Goal: Check status: Check status

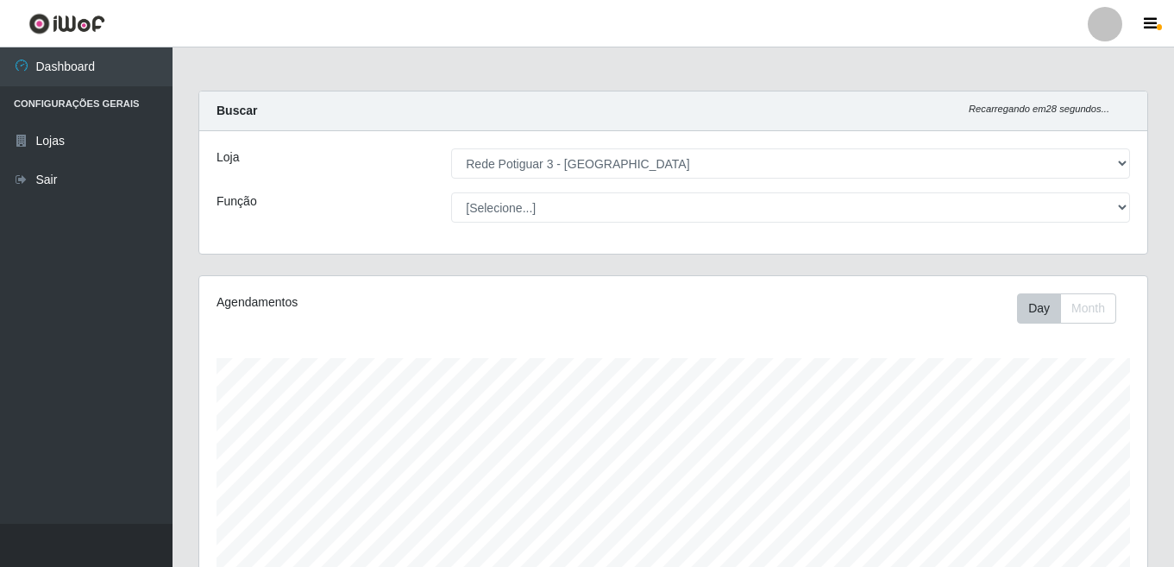
select select "103"
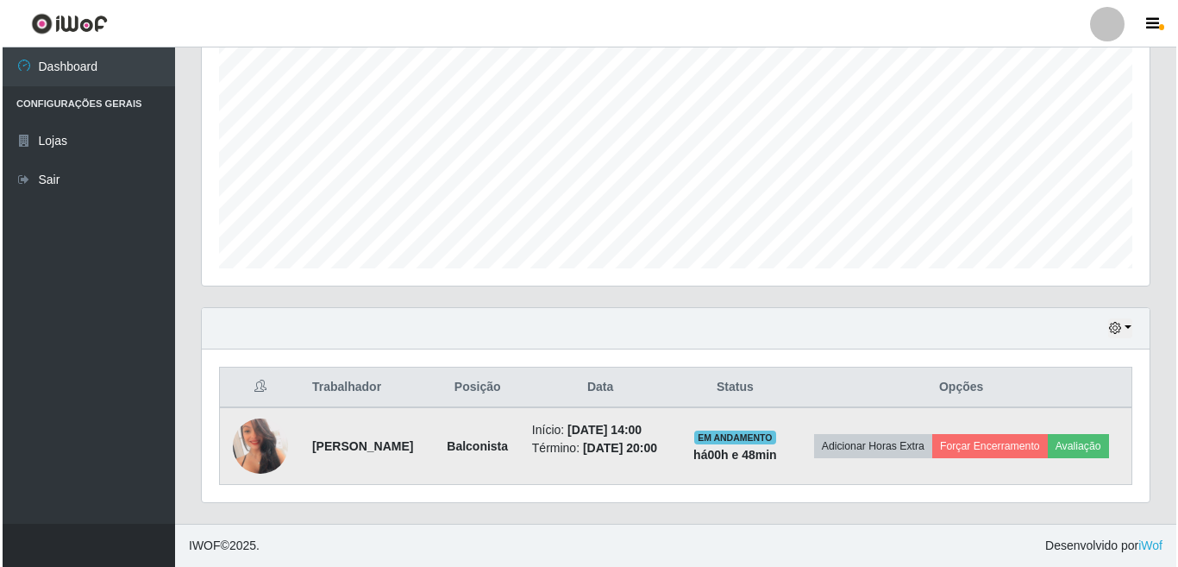
scroll to position [358, 948]
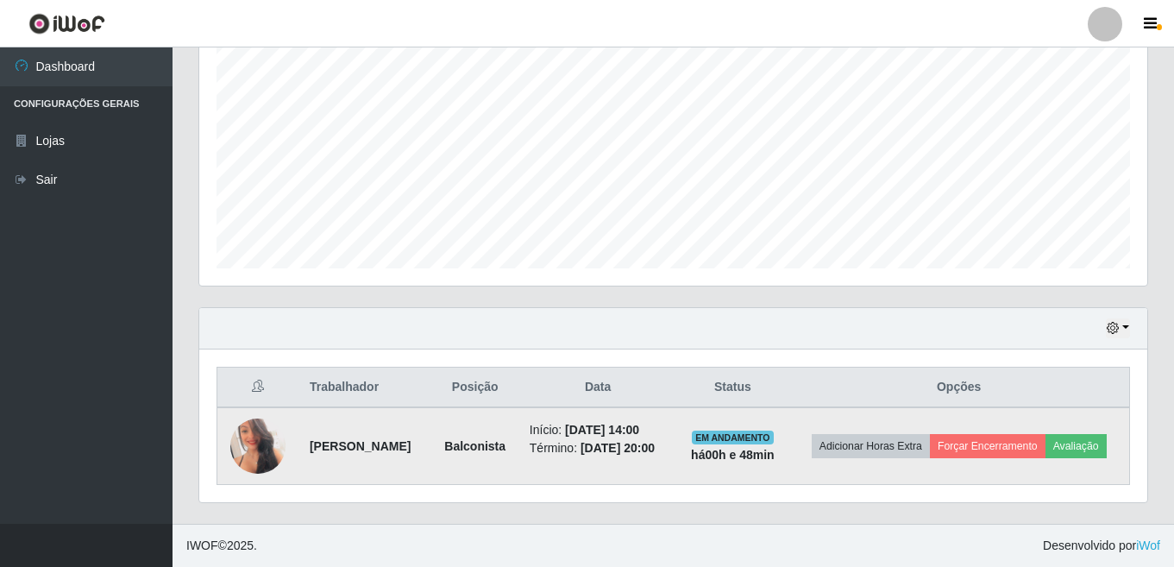
click at [262, 426] on img at bounding box center [257, 446] width 55 height 78
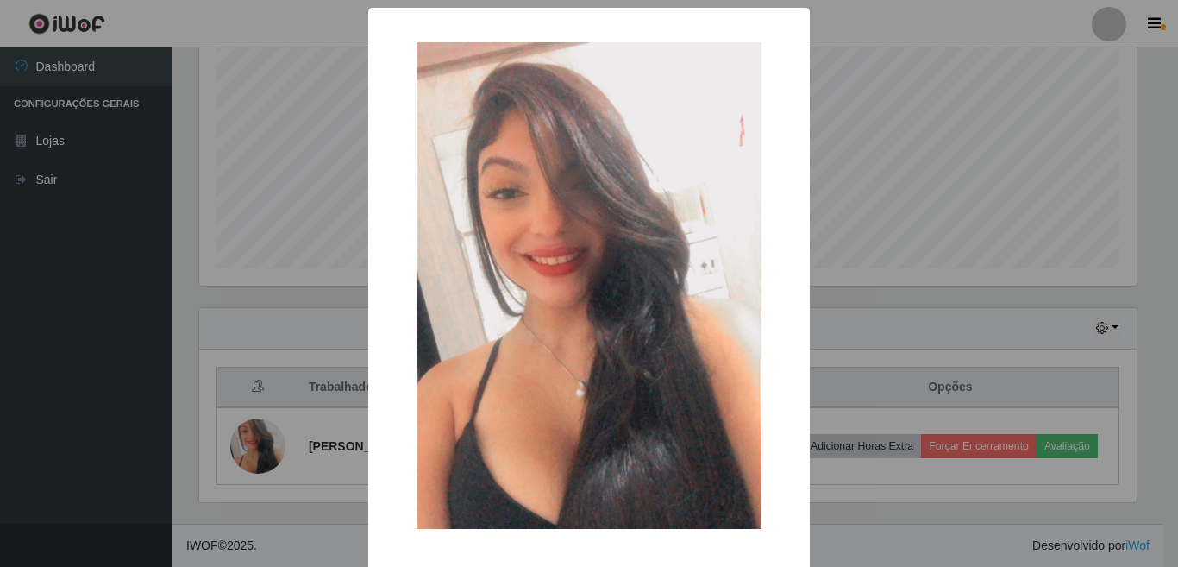
click at [562, 387] on img at bounding box center [589, 285] width 345 height 486
click at [112, 356] on div "× OK Cancel" at bounding box center [589, 283] width 1178 height 567
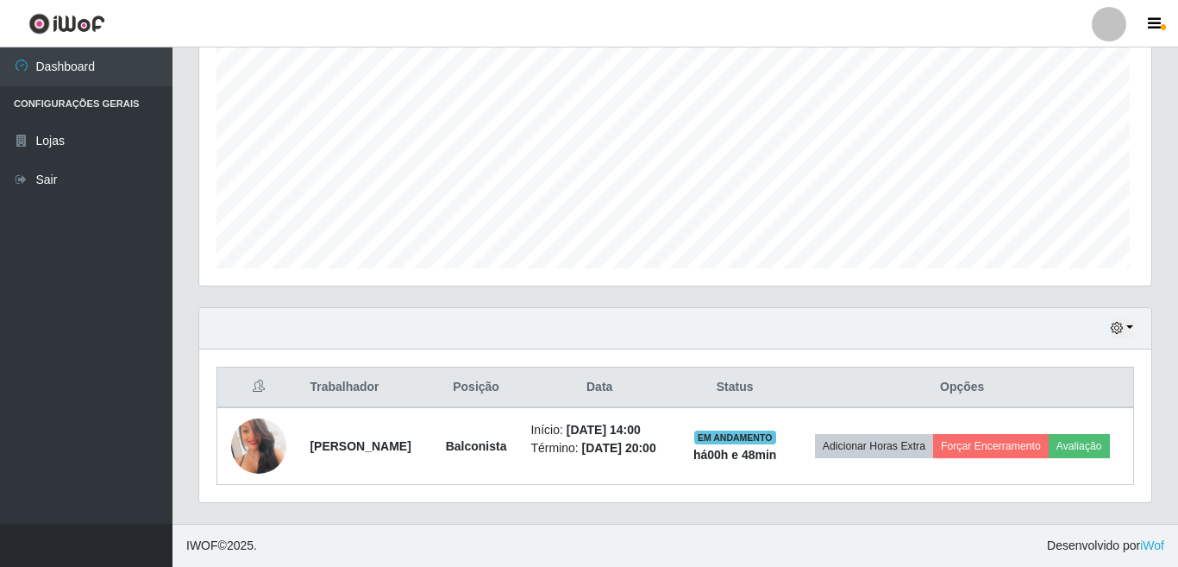
scroll to position [358, 948]
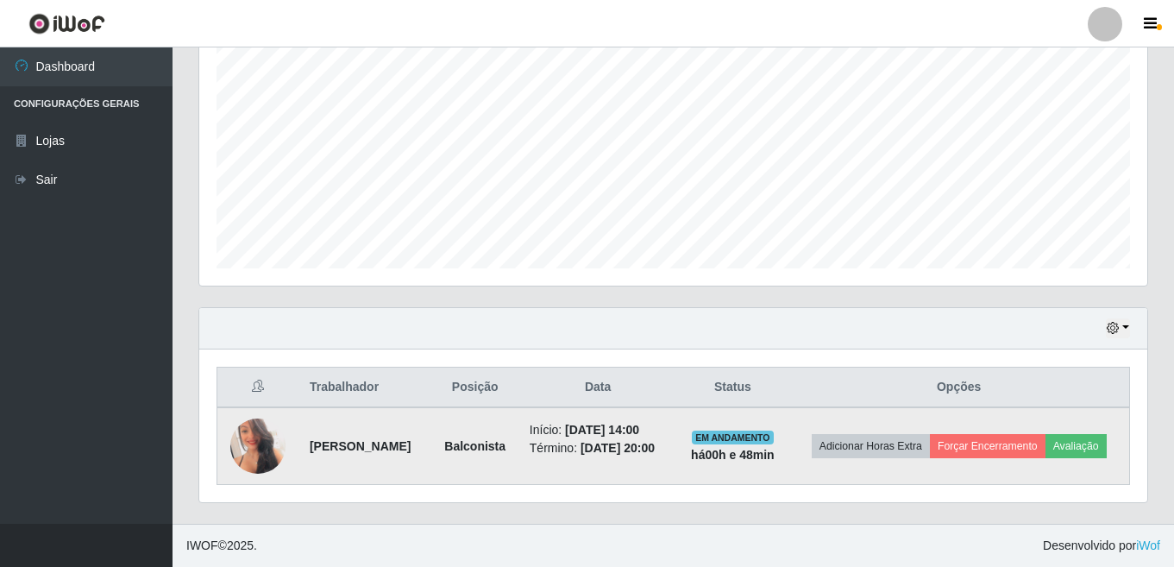
click at [262, 435] on img at bounding box center [257, 446] width 55 height 78
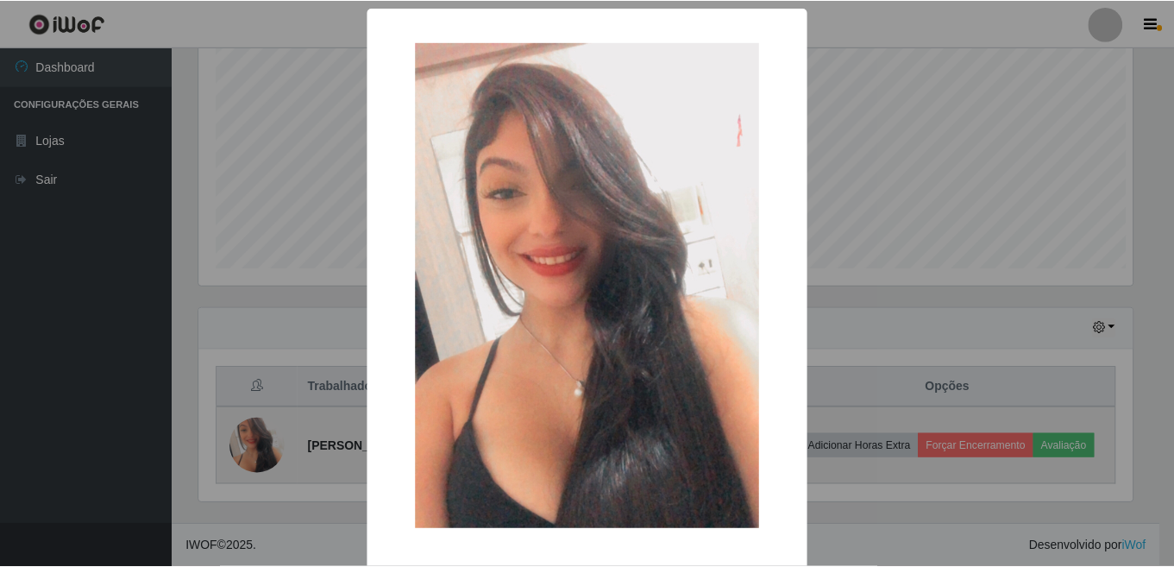
scroll to position [358, 937]
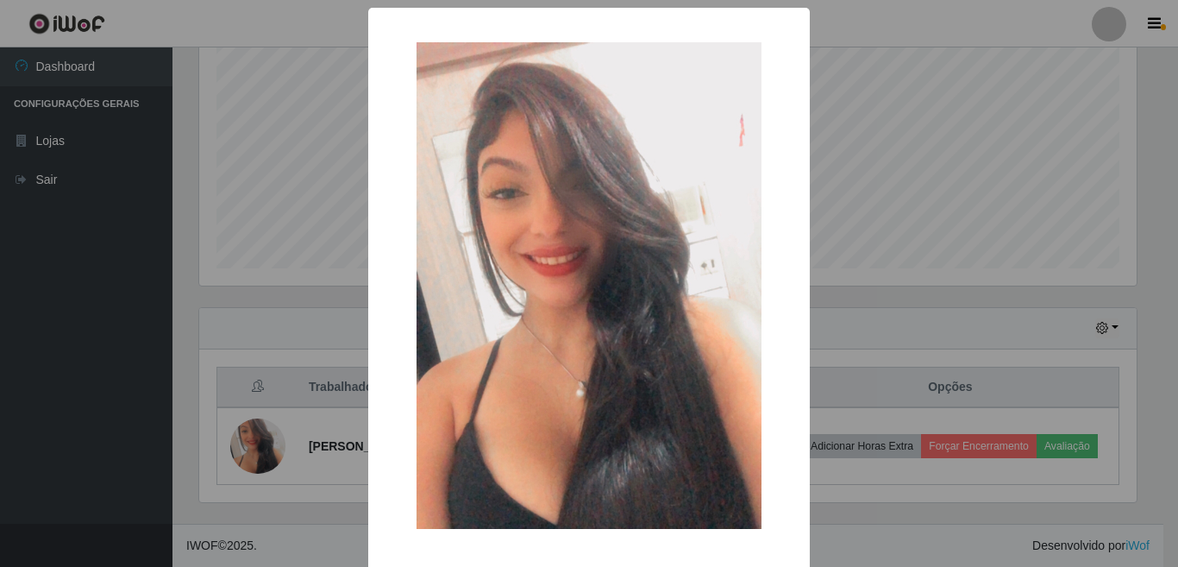
click at [103, 311] on div "× OK Cancel" at bounding box center [589, 283] width 1178 height 567
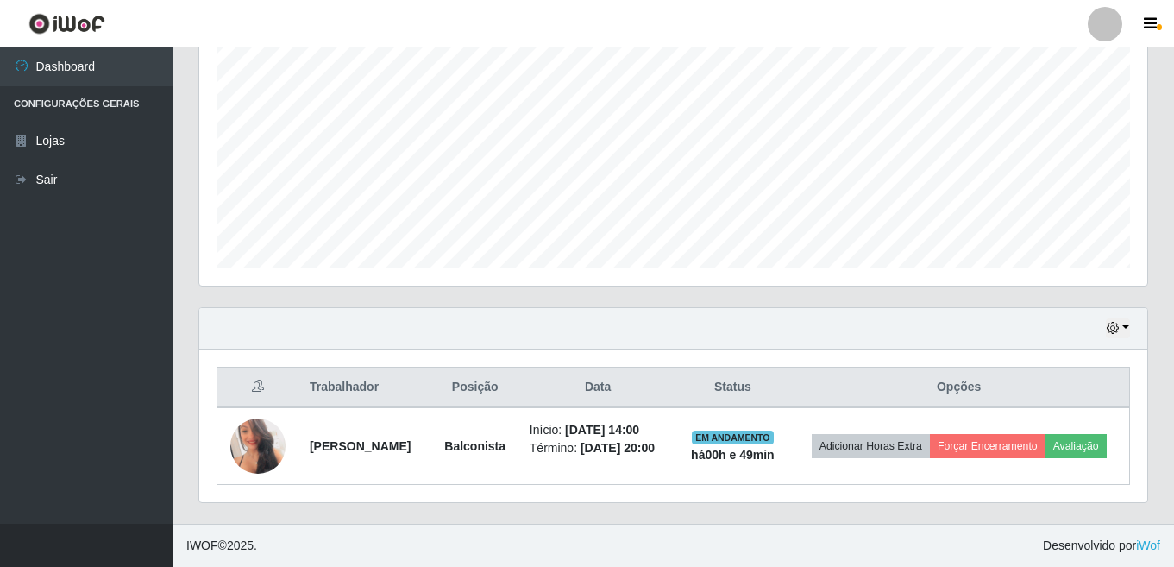
scroll to position [361, 0]
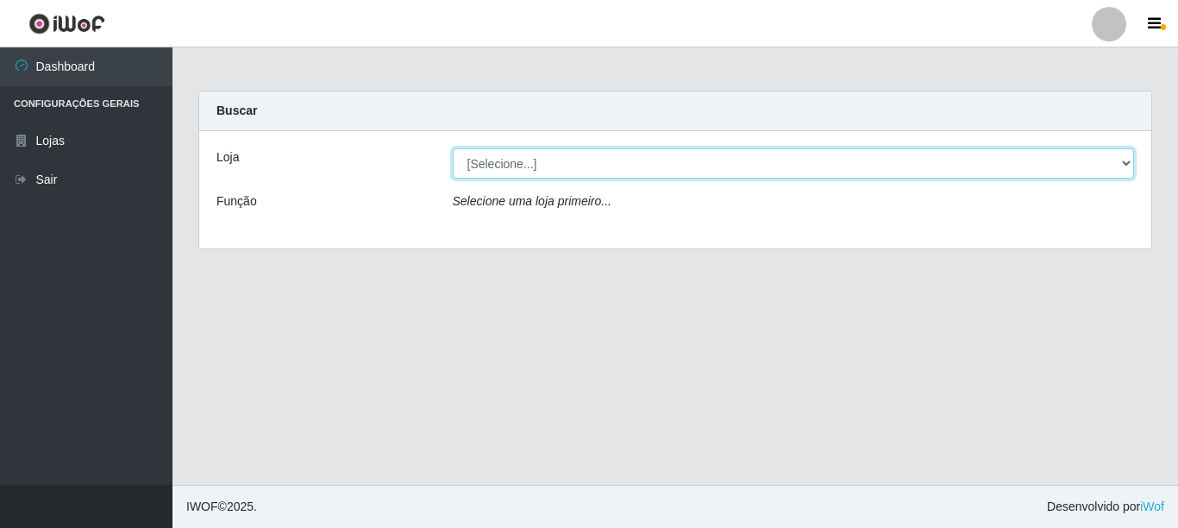
click at [501, 164] on select "[Selecione...] Rede Potiguar 3 - [GEOGRAPHIC_DATA]" at bounding box center [794, 163] width 682 height 30
select select "103"
click at [453, 148] on select "[Selecione...] Rede Potiguar 3 - [GEOGRAPHIC_DATA]" at bounding box center [794, 163] width 682 height 30
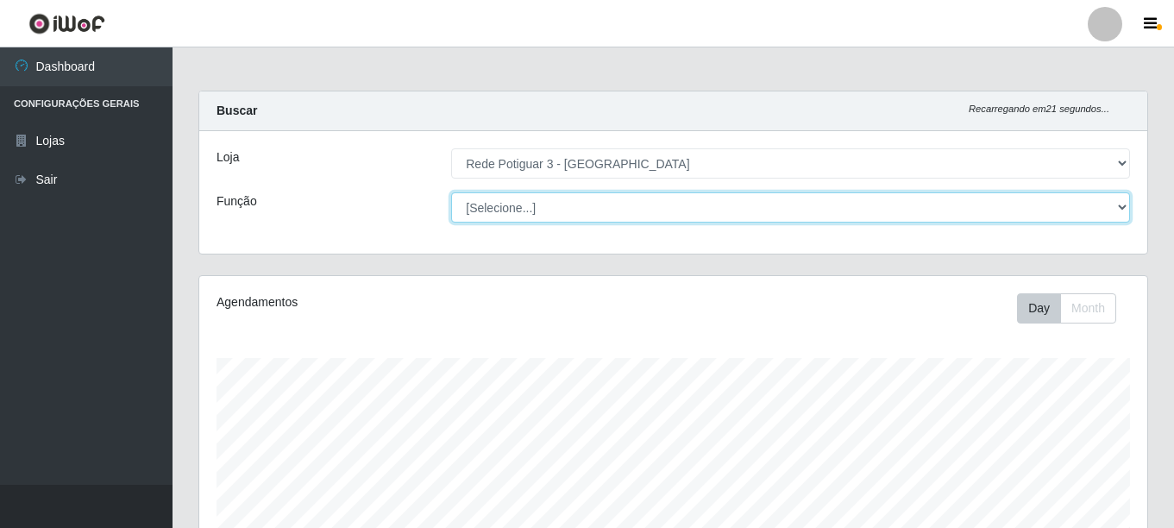
click at [503, 216] on select "[Selecione...] ASG ASG + ASG ++ Balconista Embalador Repositor Repositor + Repo…" at bounding box center [790, 207] width 679 height 30
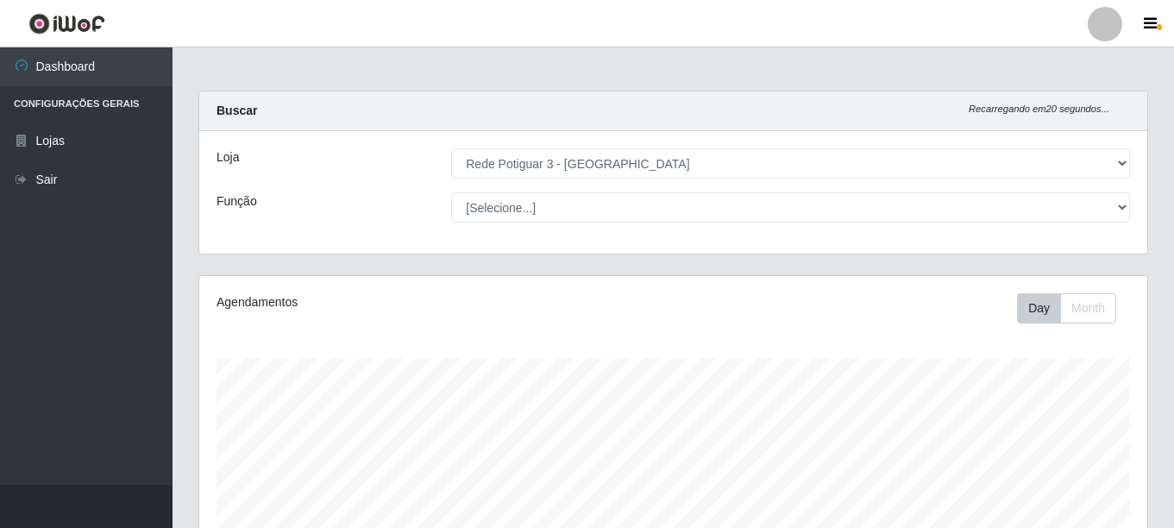
click at [632, 130] on div "Buscar Recarregando em 20 segundos..." at bounding box center [673, 111] width 948 height 40
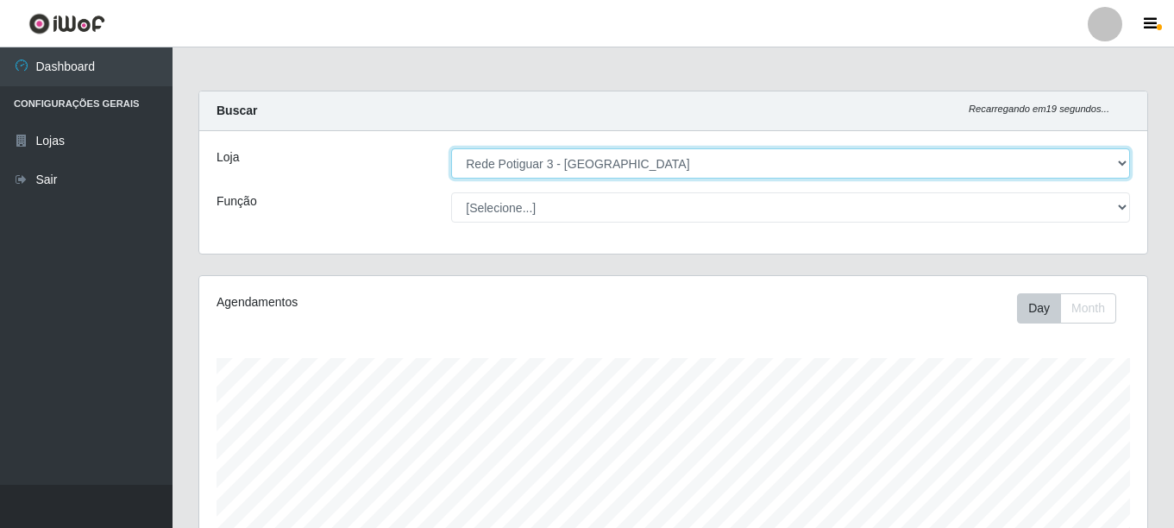
click at [589, 171] on select "[Selecione...] Rede Potiguar 3 - [GEOGRAPHIC_DATA]" at bounding box center [790, 163] width 679 height 30
click at [585, 166] on select "[Selecione...] Rede Potiguar 3 - [GEOGRAPHIC_DATA]" at bounding box center [790, 163] width 679 height 30
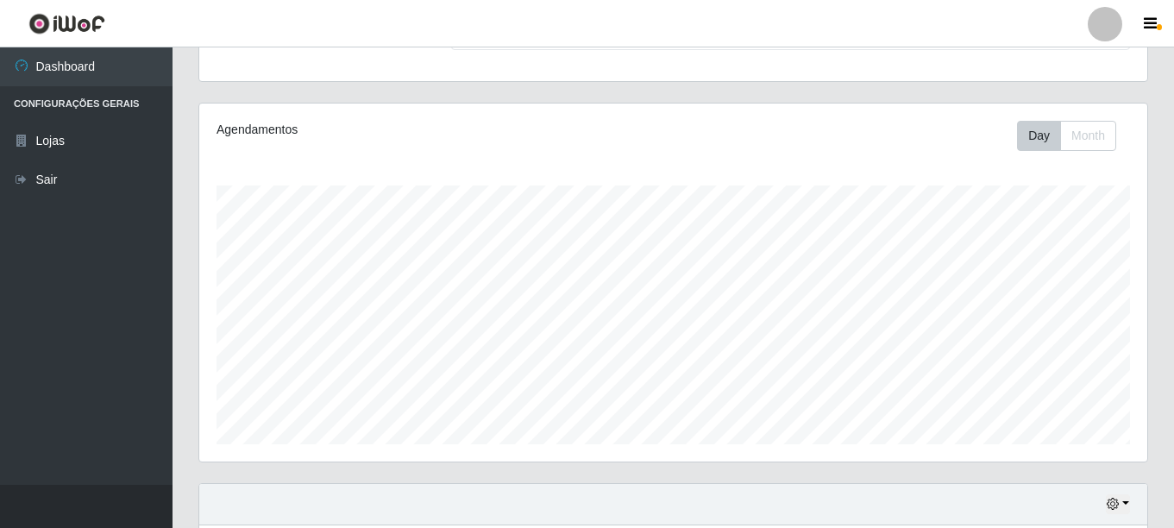
scroll to position [400, 0]
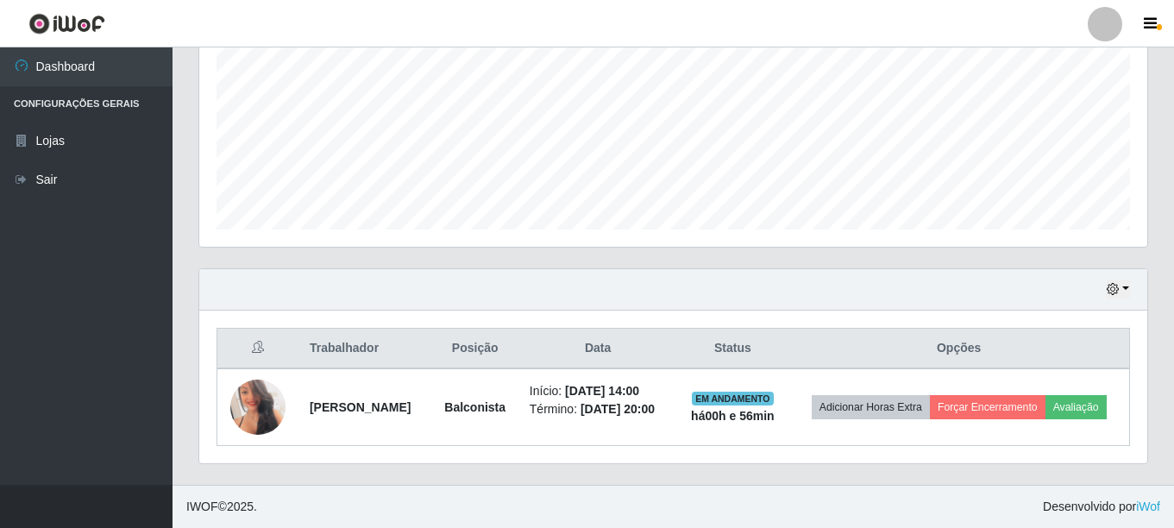
click at [332, 450] on div "Trabalhador Posição Data Status Opções [PERSON_NAME] Início: [DATE] 14:00 Térmi…" at bounding box center [673, 386] width 948 height 153
